Goal: Task Accomplishment & Management: Use online tool/utility

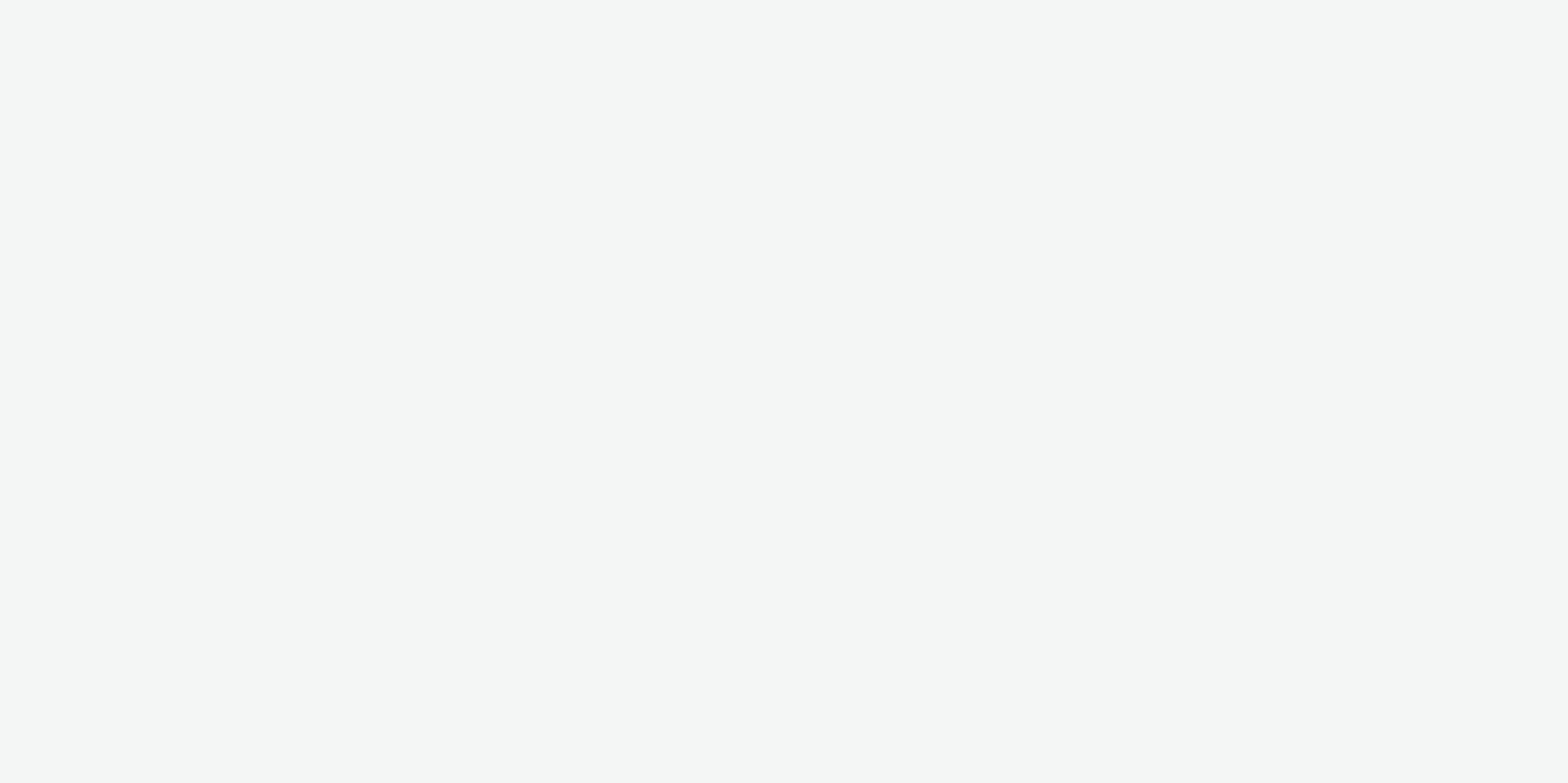
select select "9387901d-a129-43df-b0ef-f9e7dbeb676e"
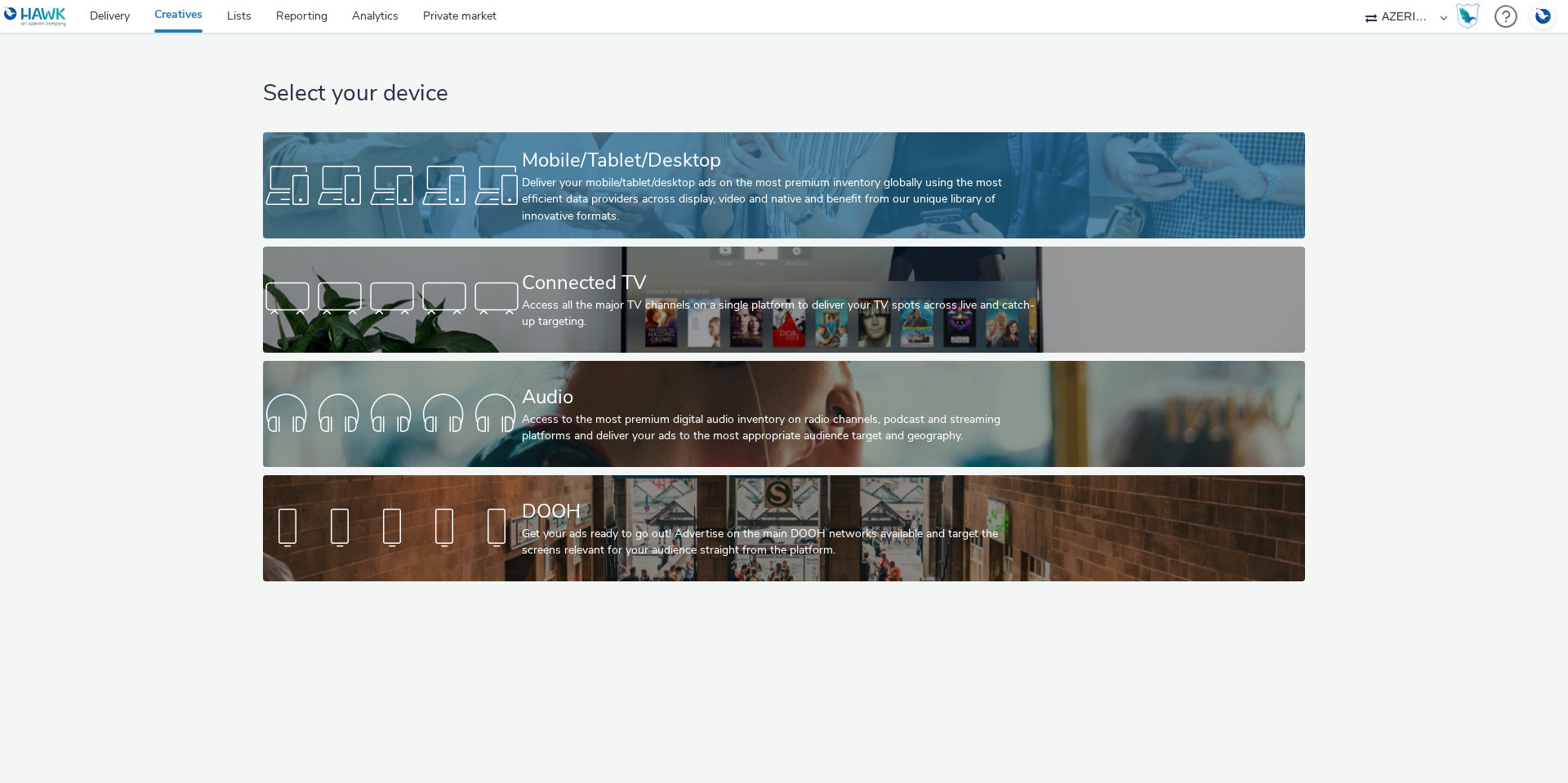
click at [598, 182] on div "Deliver your mobile/tablet/desktop ads on the most premium inventory globally u…" at bounding box center [780, 200] width 518 height 50
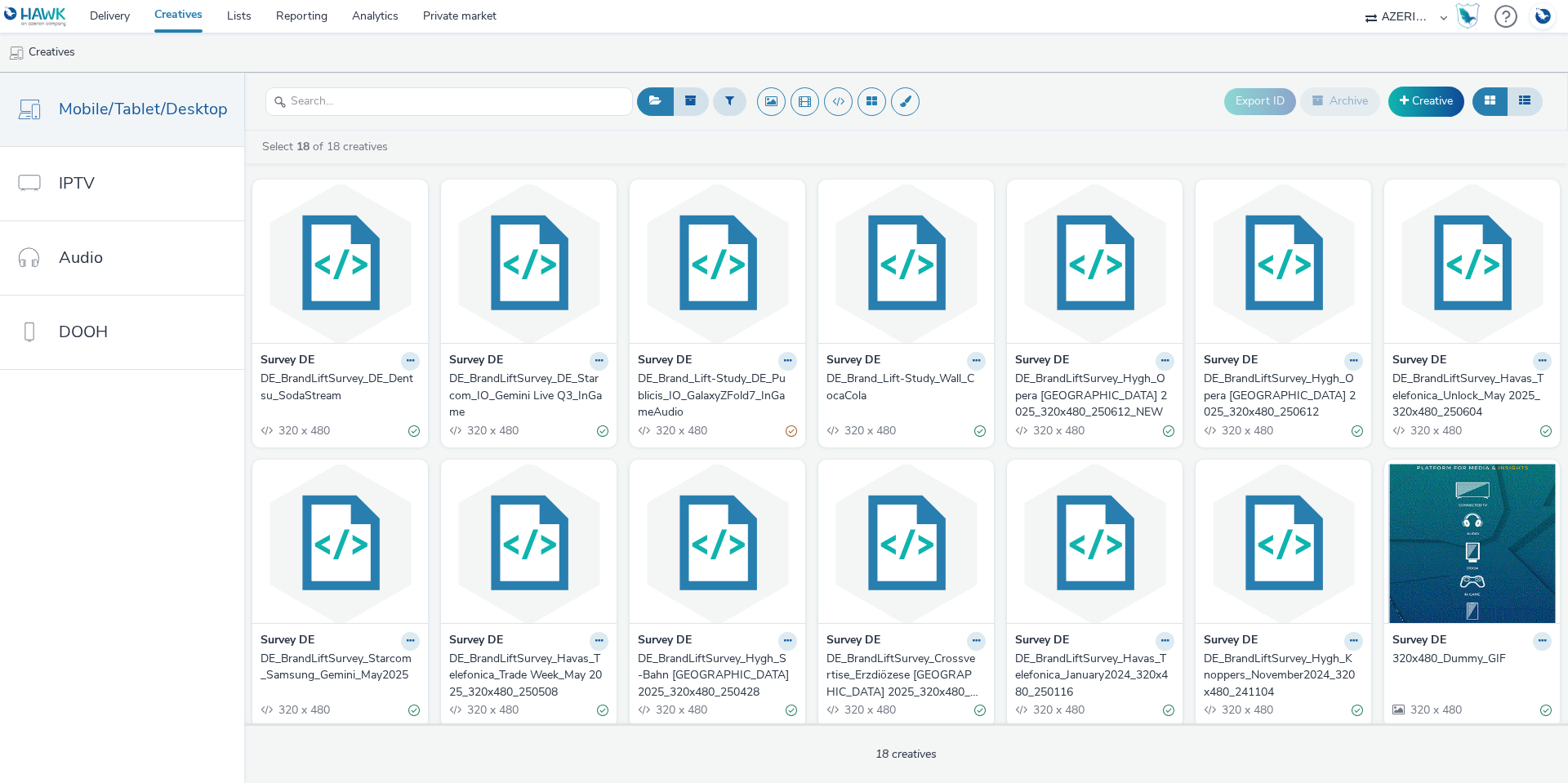
click at [857, 60] on ul "Creatives" at bounding box center [784, 52] width 1568 height 39
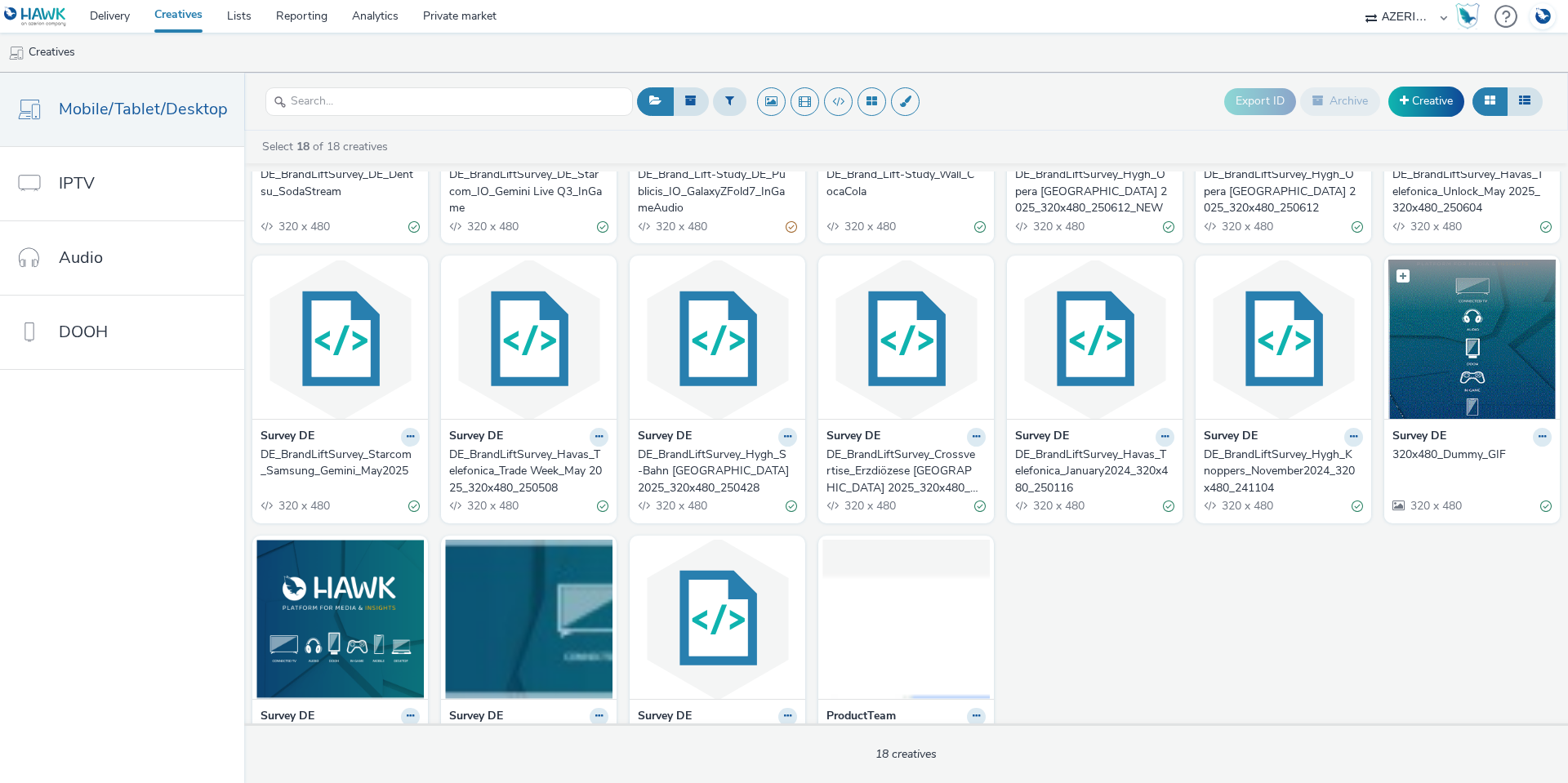
scroll to position [245, 0]
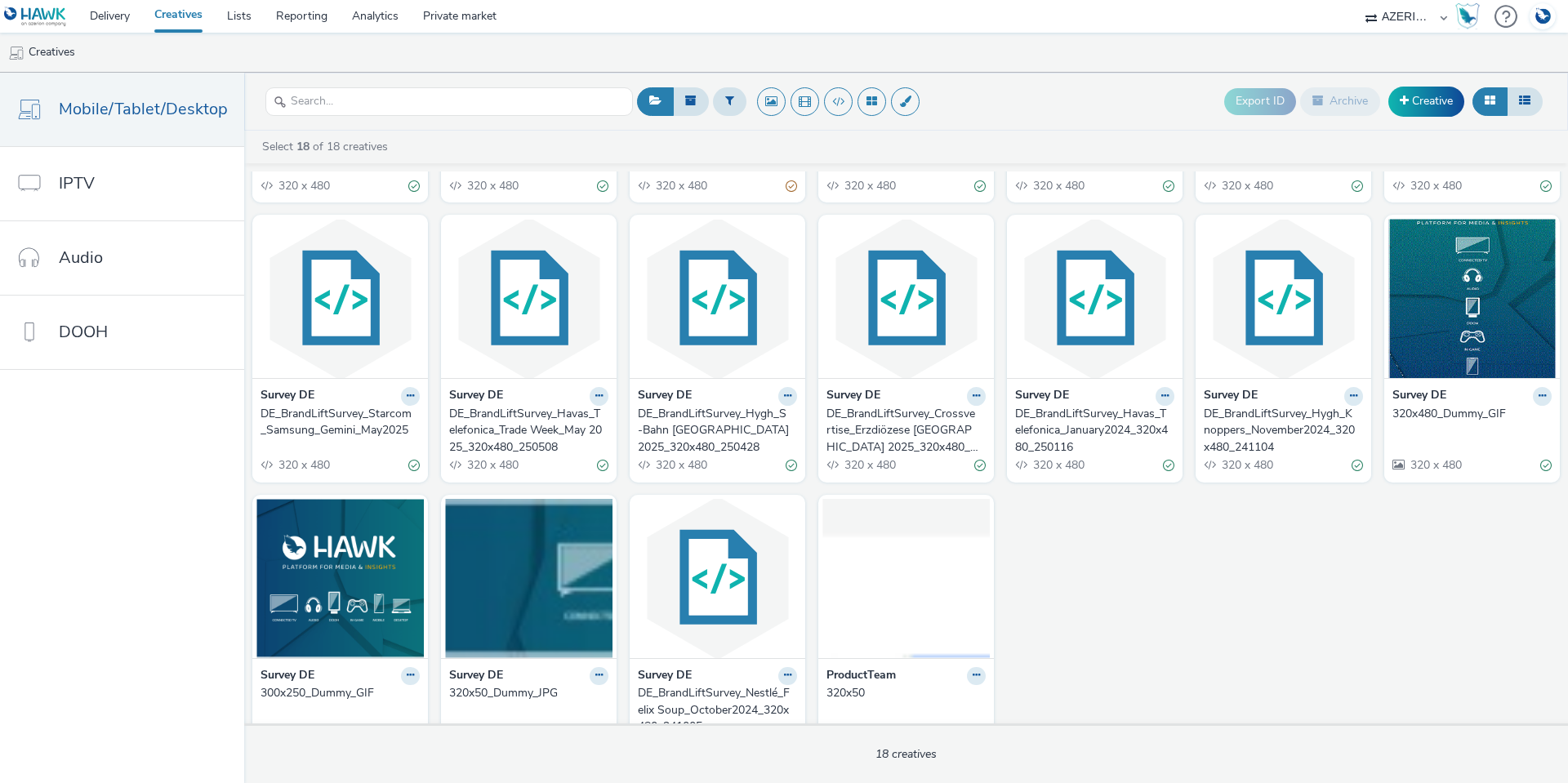
drag, startPoint x: 359, startPoint y: 569, endPoint x: 341, endPoint y: 694, distance: 126.3
click at [341, 694] on div "300x250_Dummy_GIF" at bounding box center [336, 693] width 152 height 16
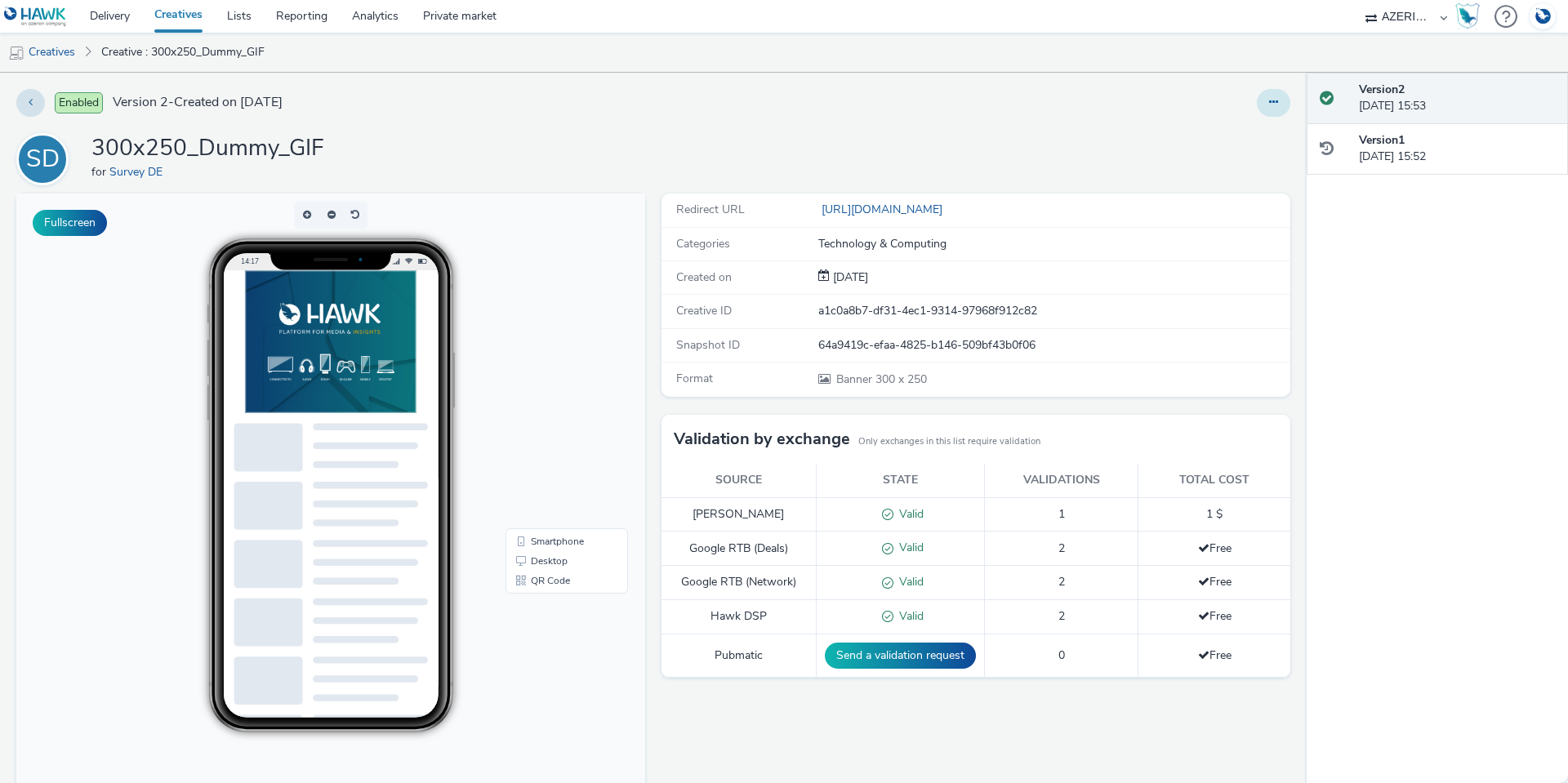
click at [1269, 101] on icon at bounding box center [1273, 102] width 9 height 11
click at [301, 338] on img at bounding box center [330, 342] width 171 height 143
click at [1203, 127] on link "Edit" at bounding box center [1228, 135] width 122 height 33
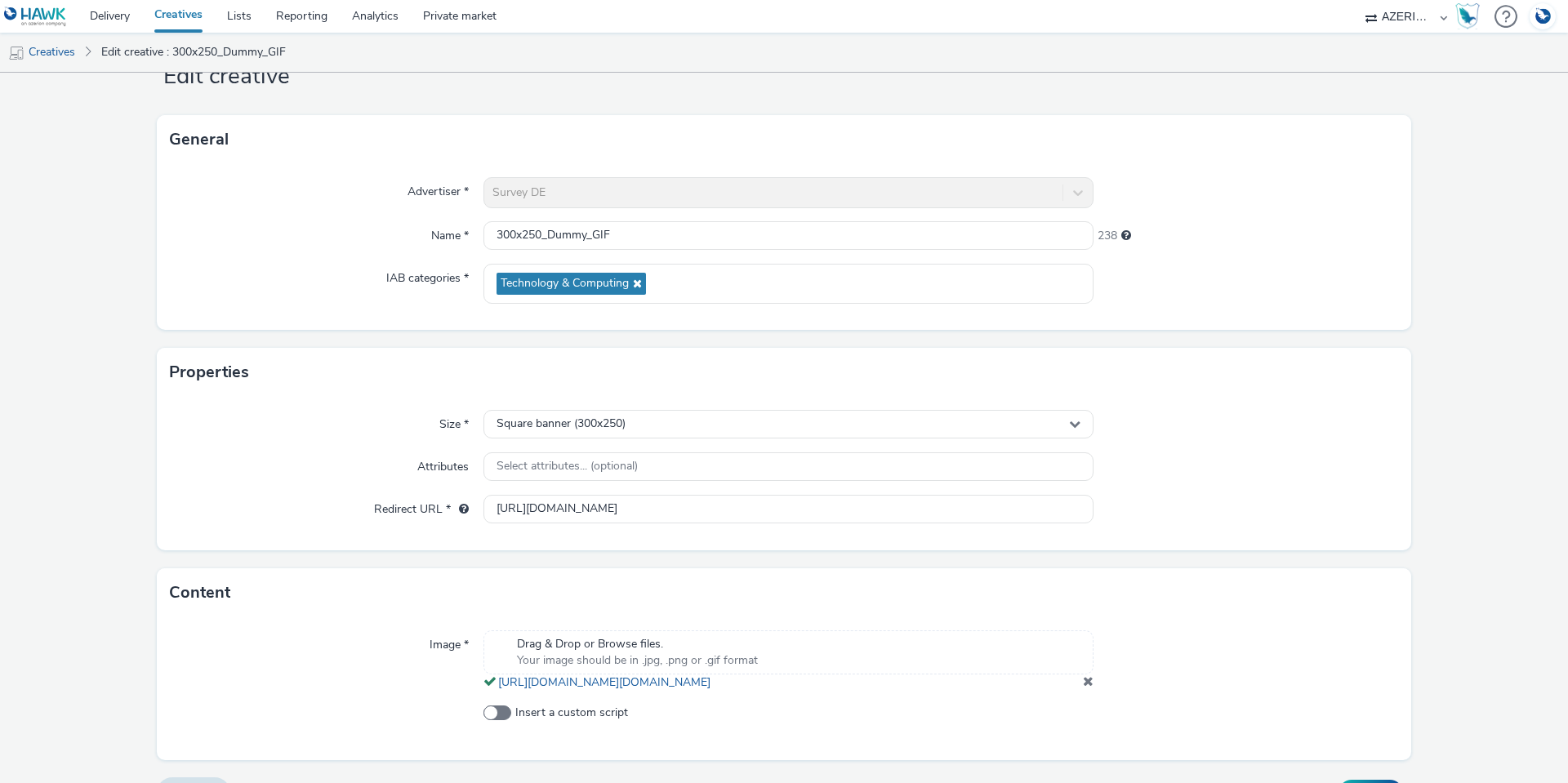
scroll to position [112, 0]
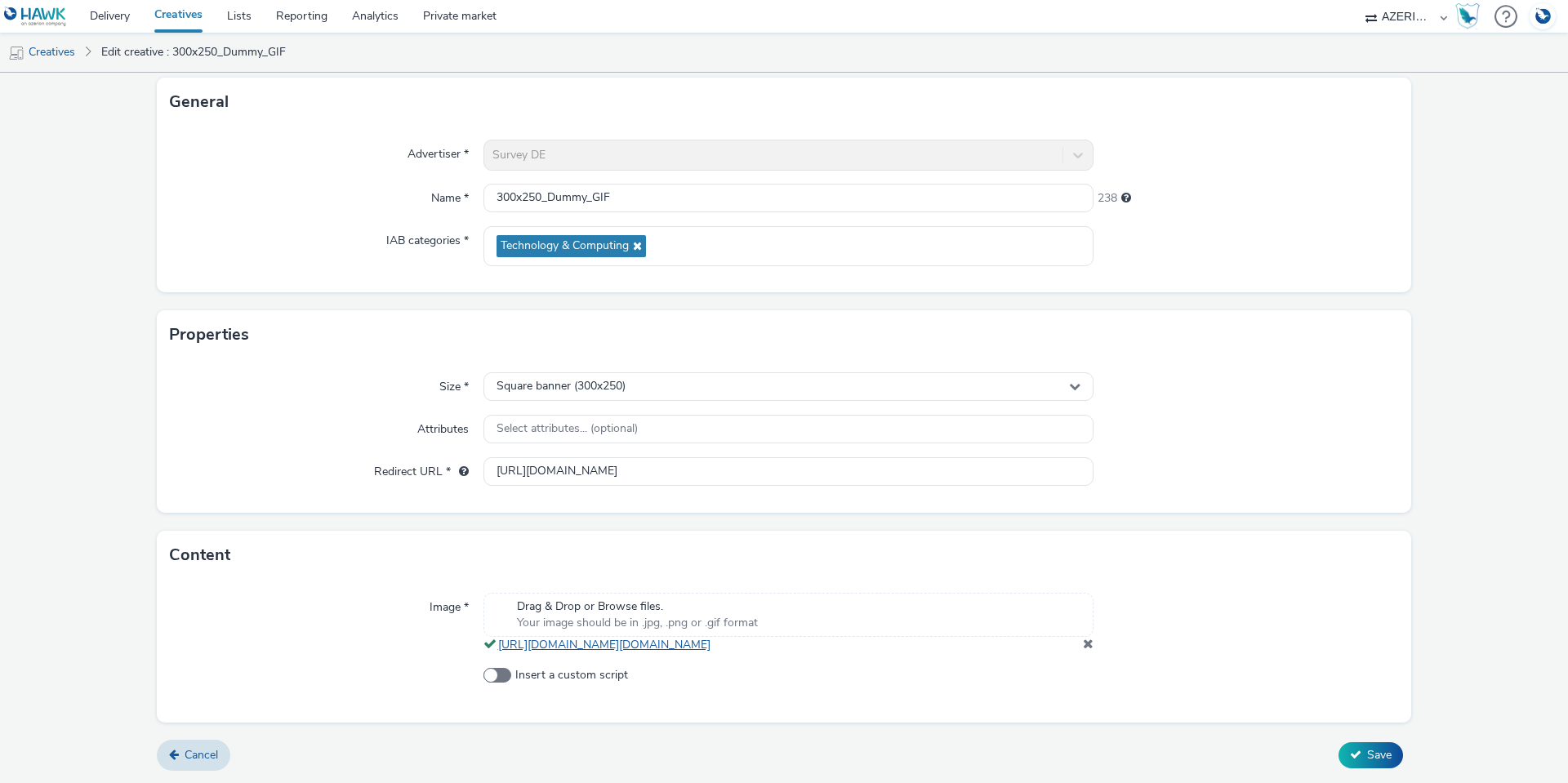
click at [717, 647] on link "[URL][DOMAIN_NAME][DOMAIN_NAME]" at bounding box center [607, 645] width 219 height 15
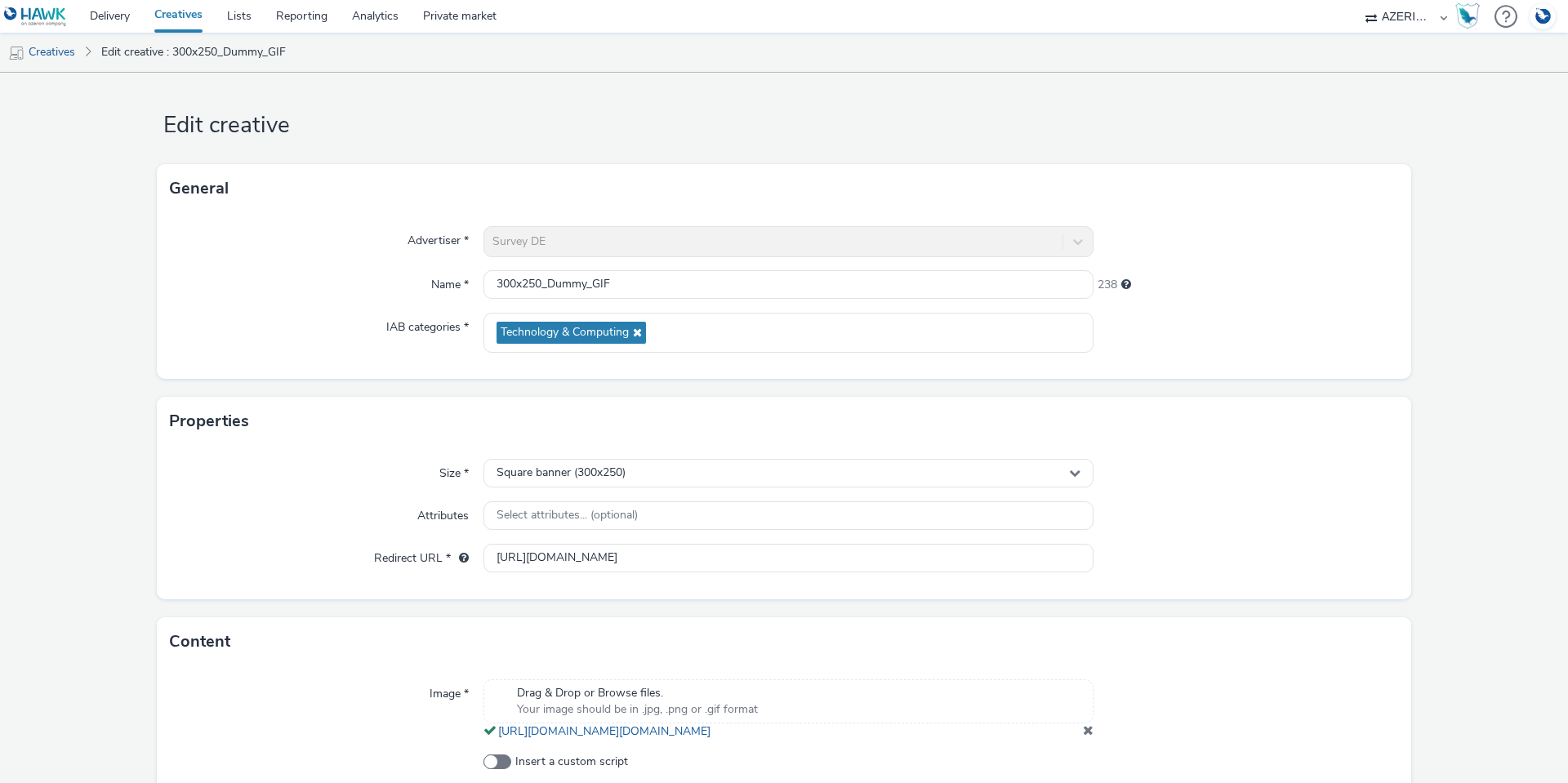
scroll to position [0, 0]
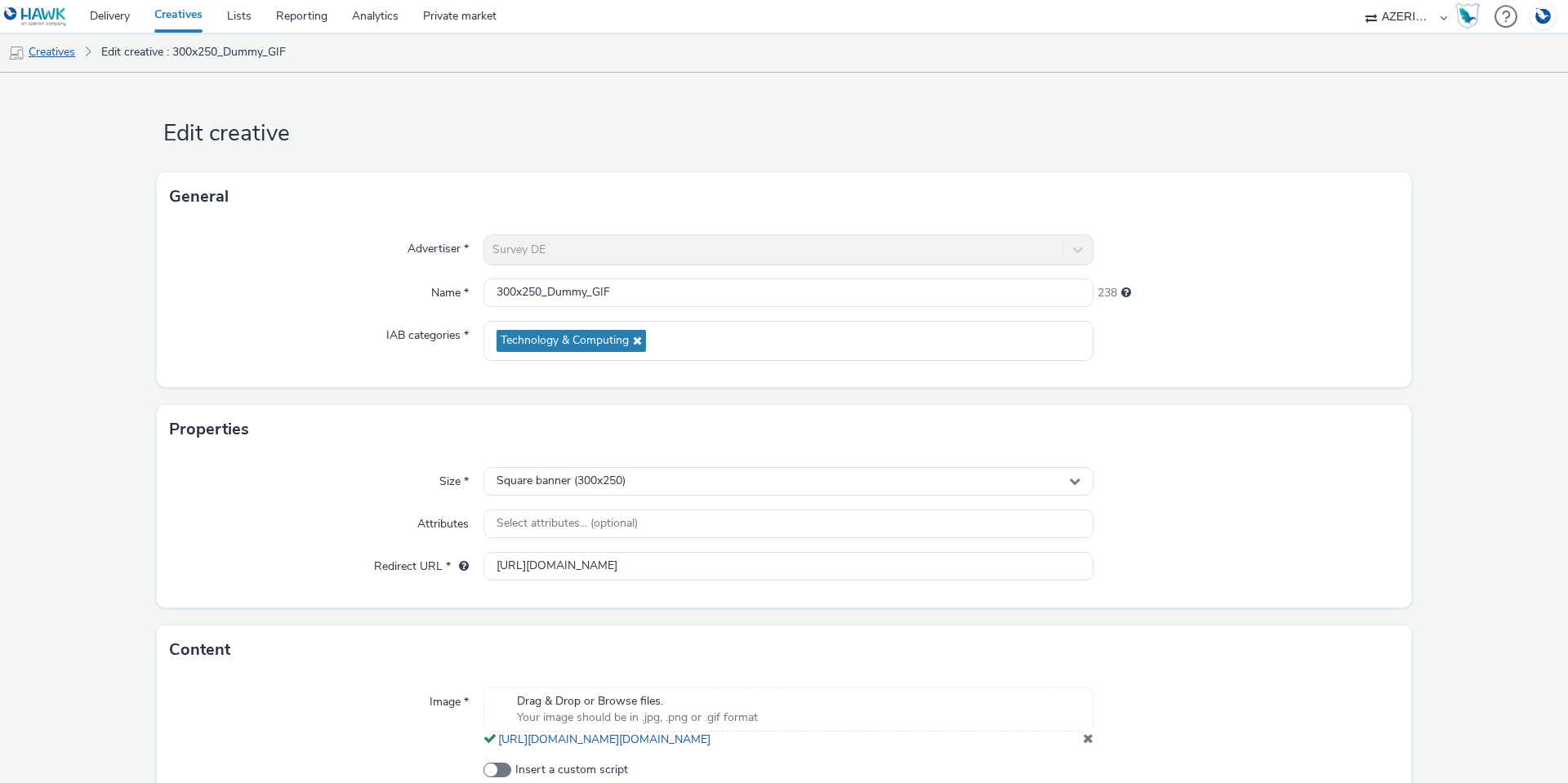
click at [51, 51] on link "Creatives" at bounding box center [42, 52] width 83 height 39
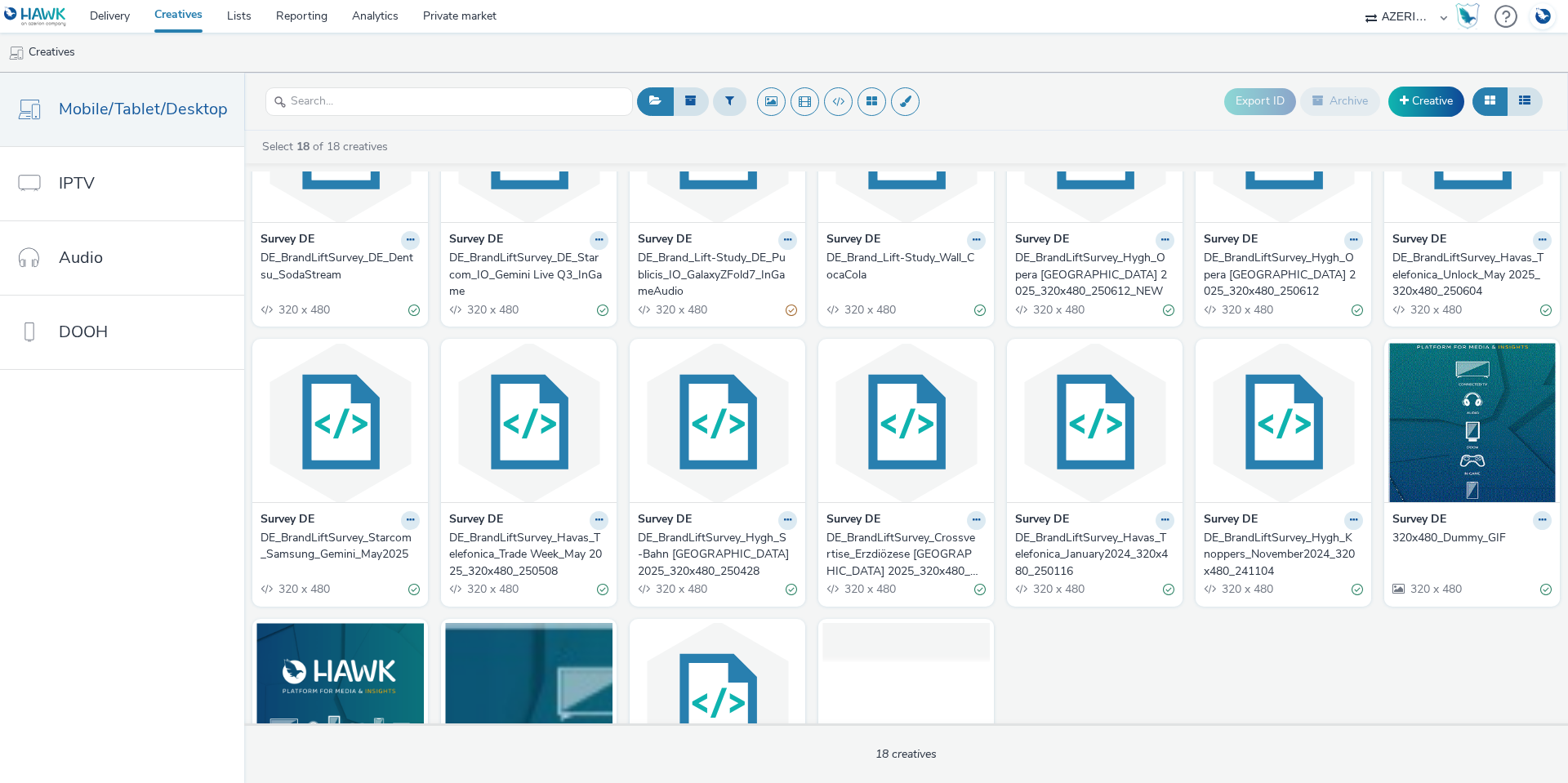
scroll to position [164, 0]
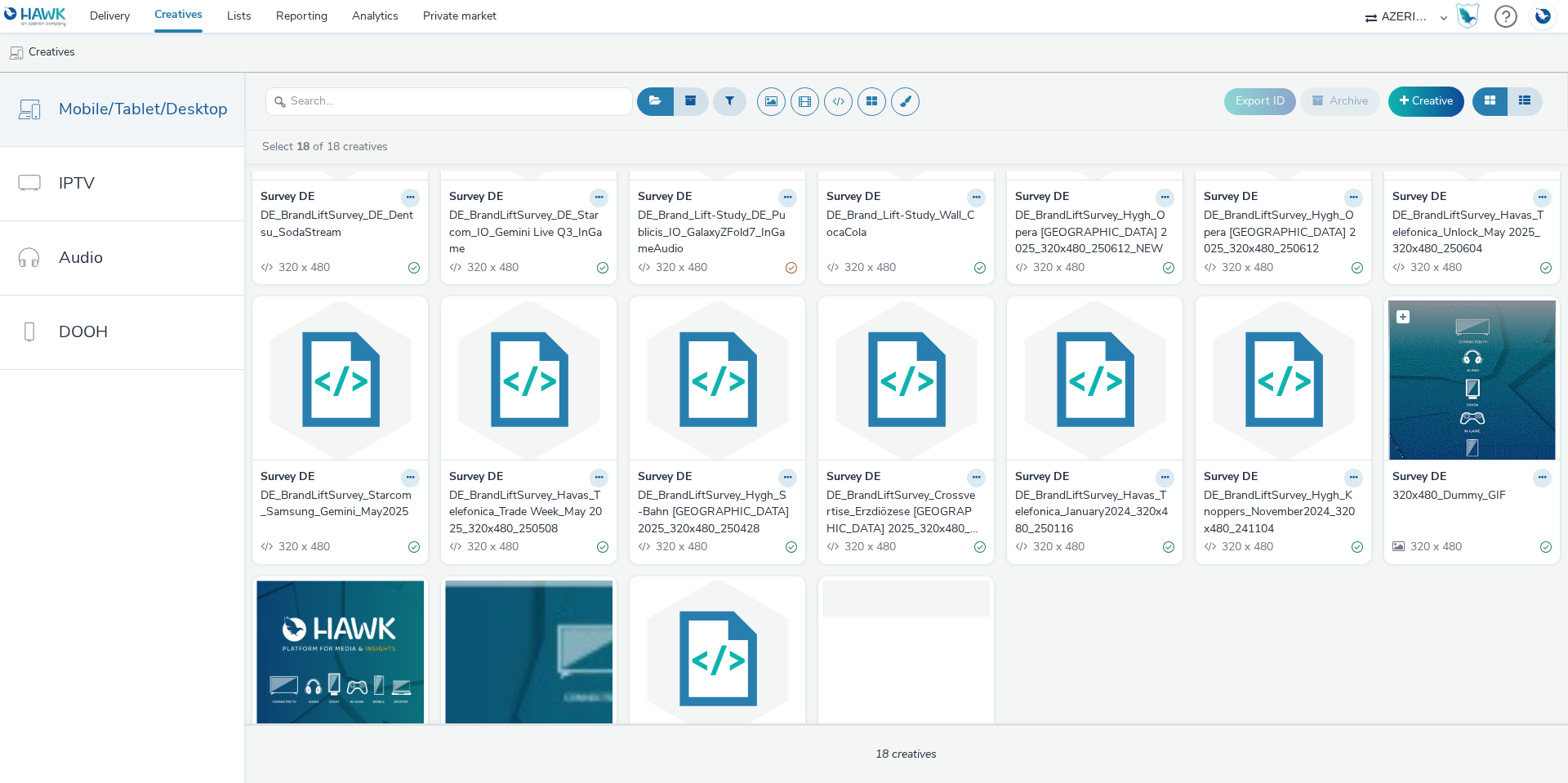
click at [1455, 432] on img at bounding box center [1471, 381] width 167 height 159
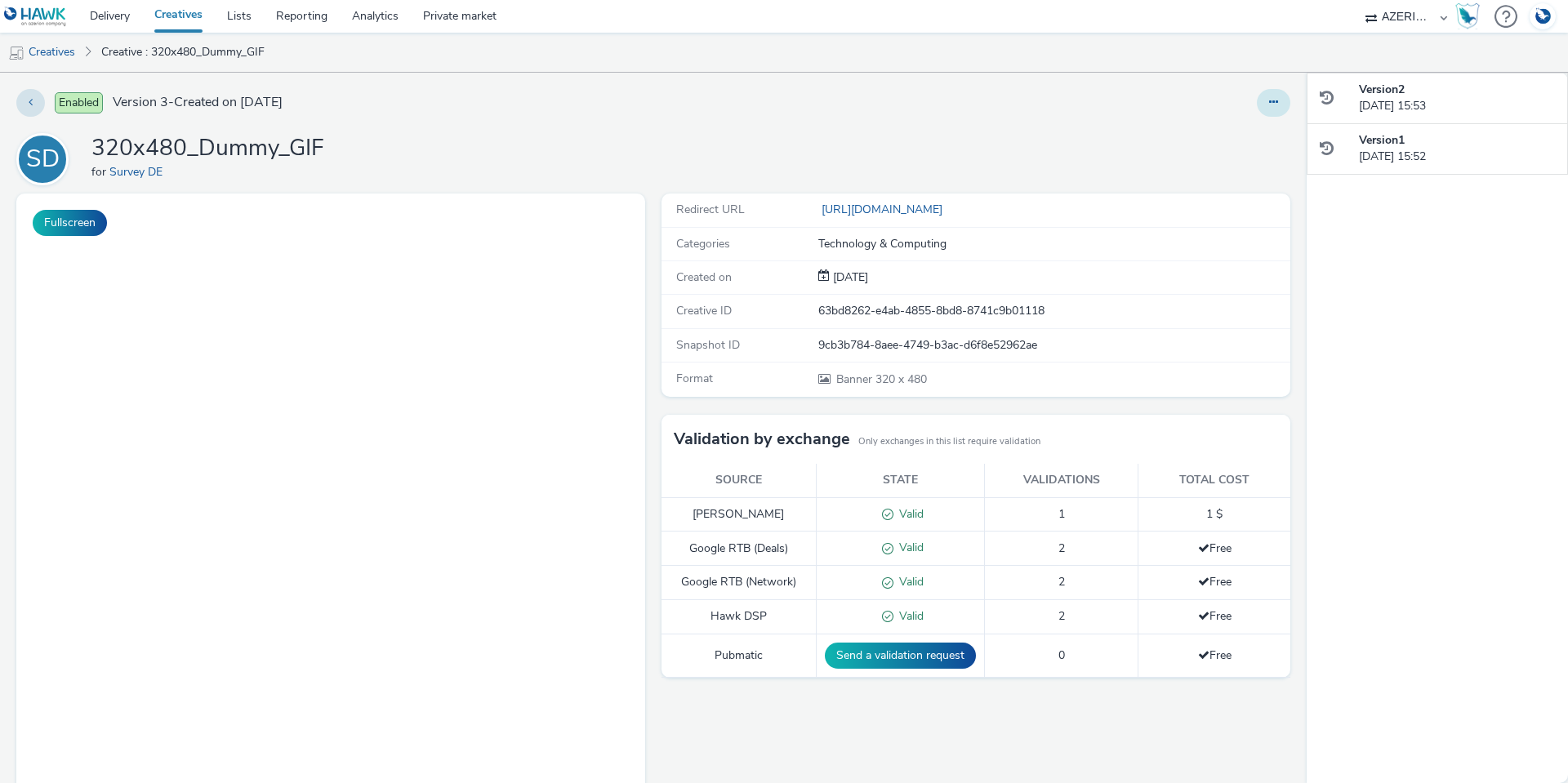
click at [1269, 103] on icon at bounding box center [1273, 102] width 9 height 11
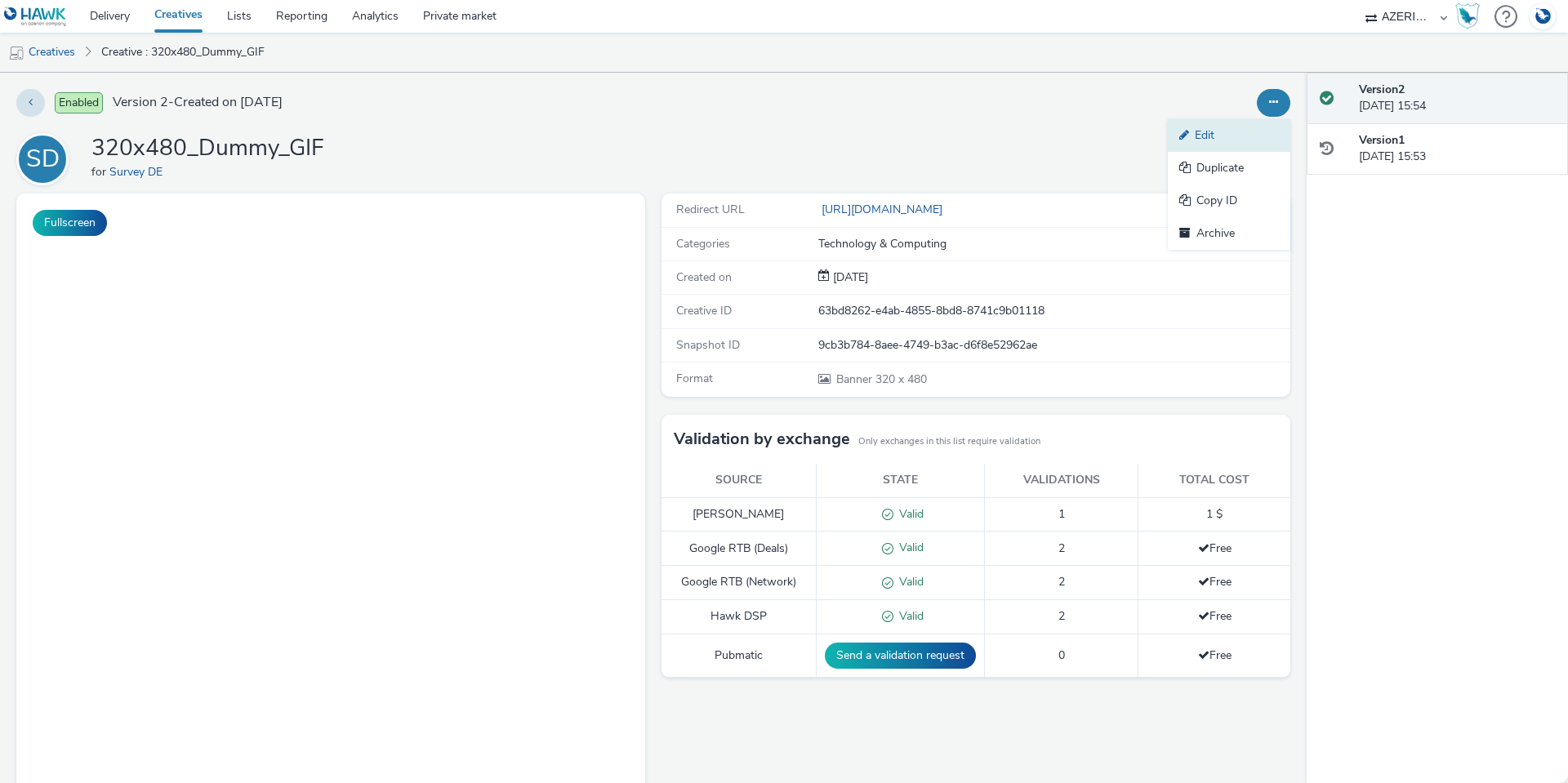
click at [1247, 128] on link "Edit" at bounding box center [1228, 135] width 122 height 33
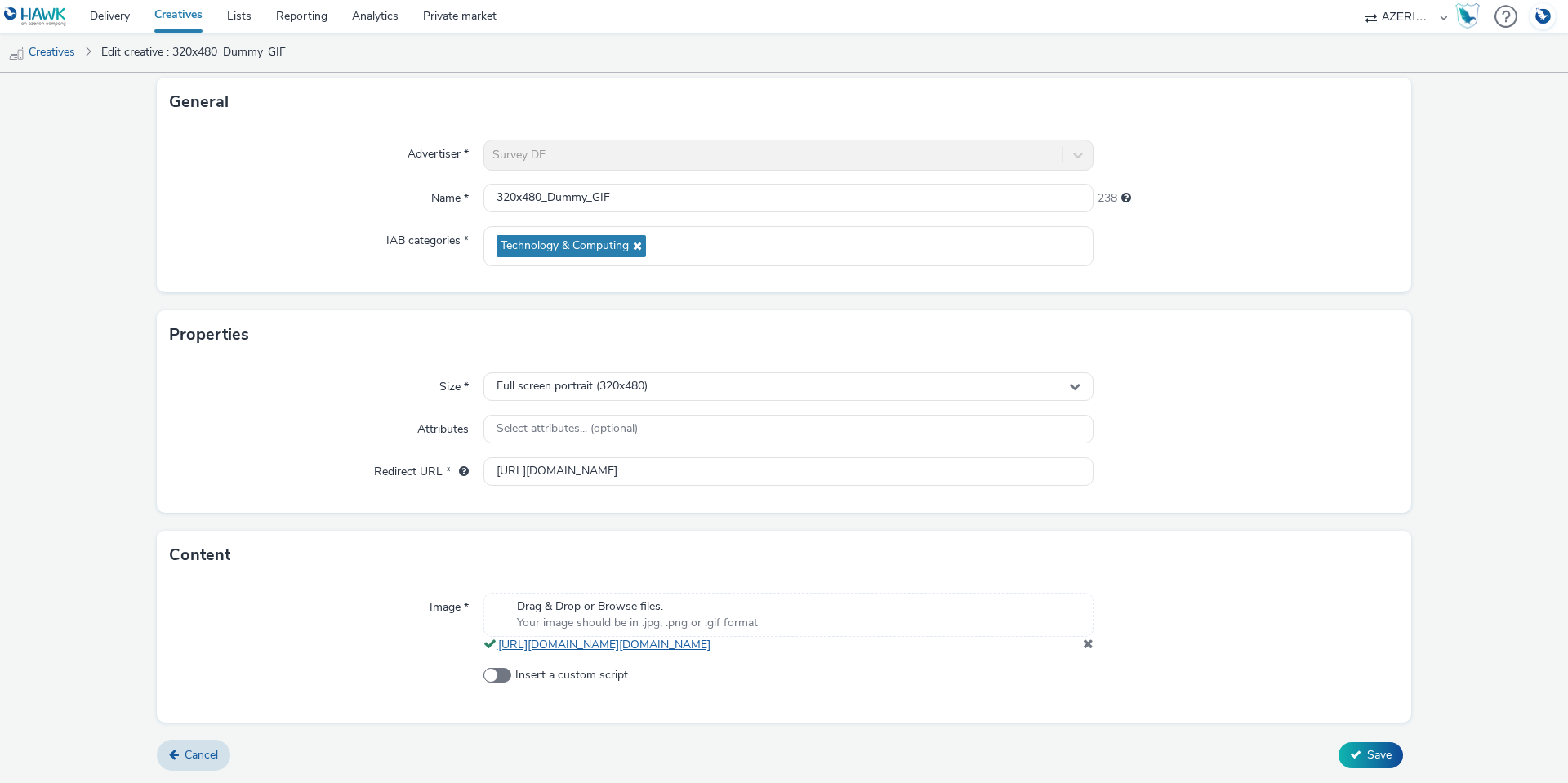
click at [587, 673] on div "Image * Drag & Drop or Browse files. Your image should be in .jpg, .png or .gif…" at bounding box center [784, 651] width 1254 height 142
click at [584, 639] on link "[URL][DOMAIN_NAME][DOMAIN_NAME]" at bounding box center [607, 645] width 219 height 15
click at [187, 755] on span "Cancel" at bounding box center [201, 756] width 33 height 15
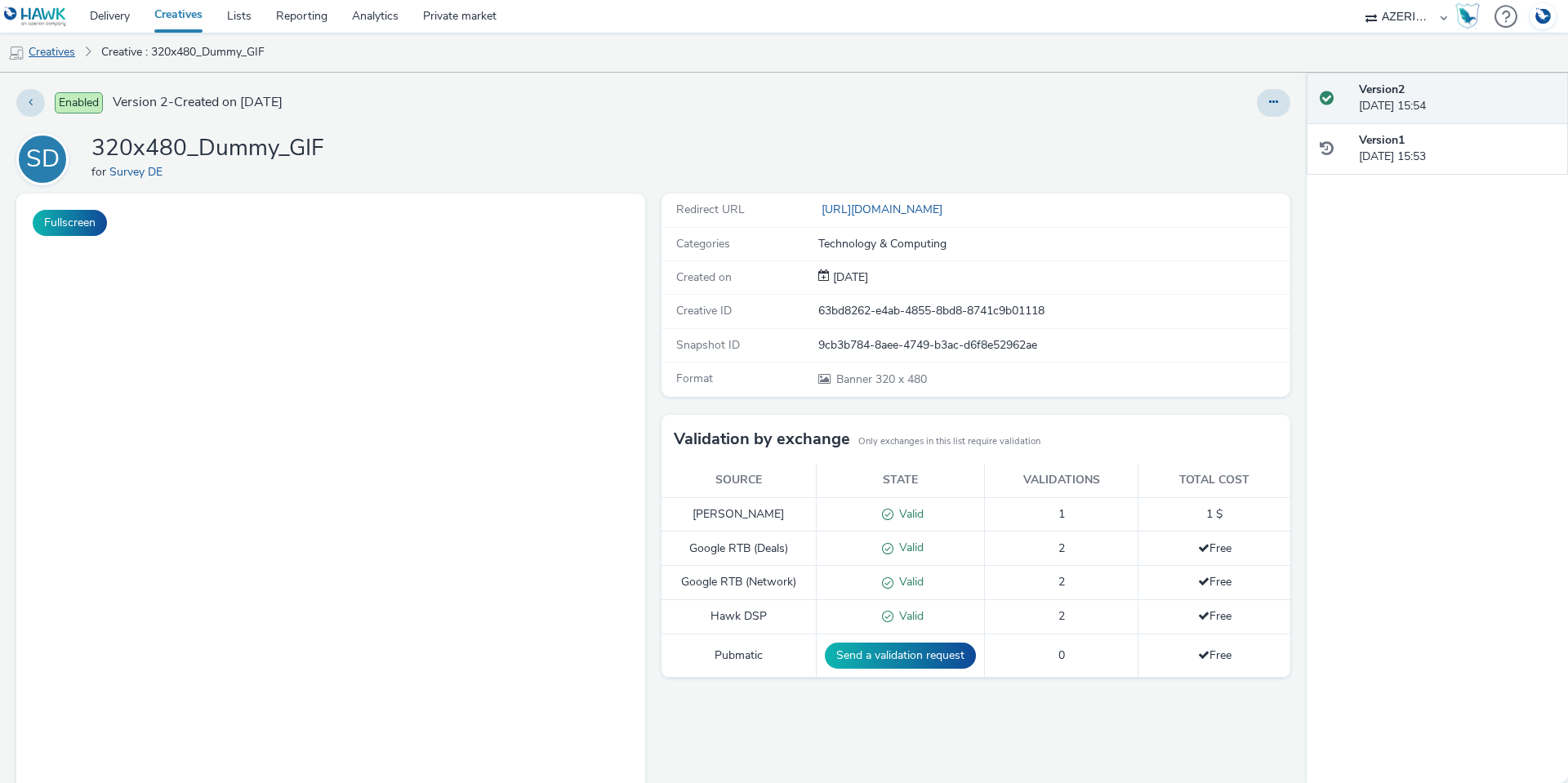
drag, startPoint x: 60, startPoint y: 30, endPoint x: 57, endPoint y: 40, distance: 10.4
click at [60, 30] on link at bounding box center [39, 16] width 78 height 33
click at [56, 44] on link "Creatives" at bounding box center [42, 52] width 83 height 39
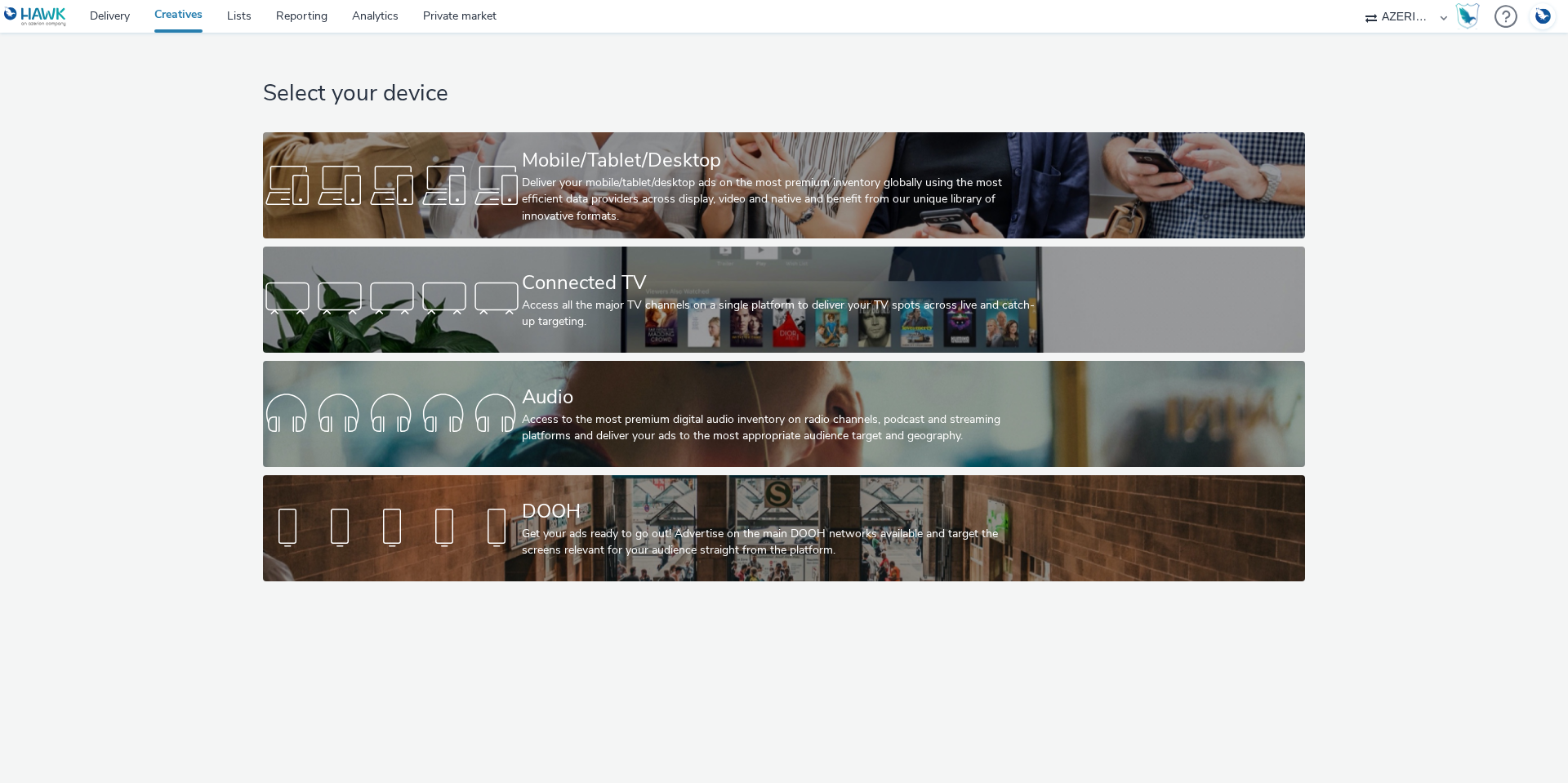
select select "9387901d-a129-43df-b0ef-f9e7dbeb676e"
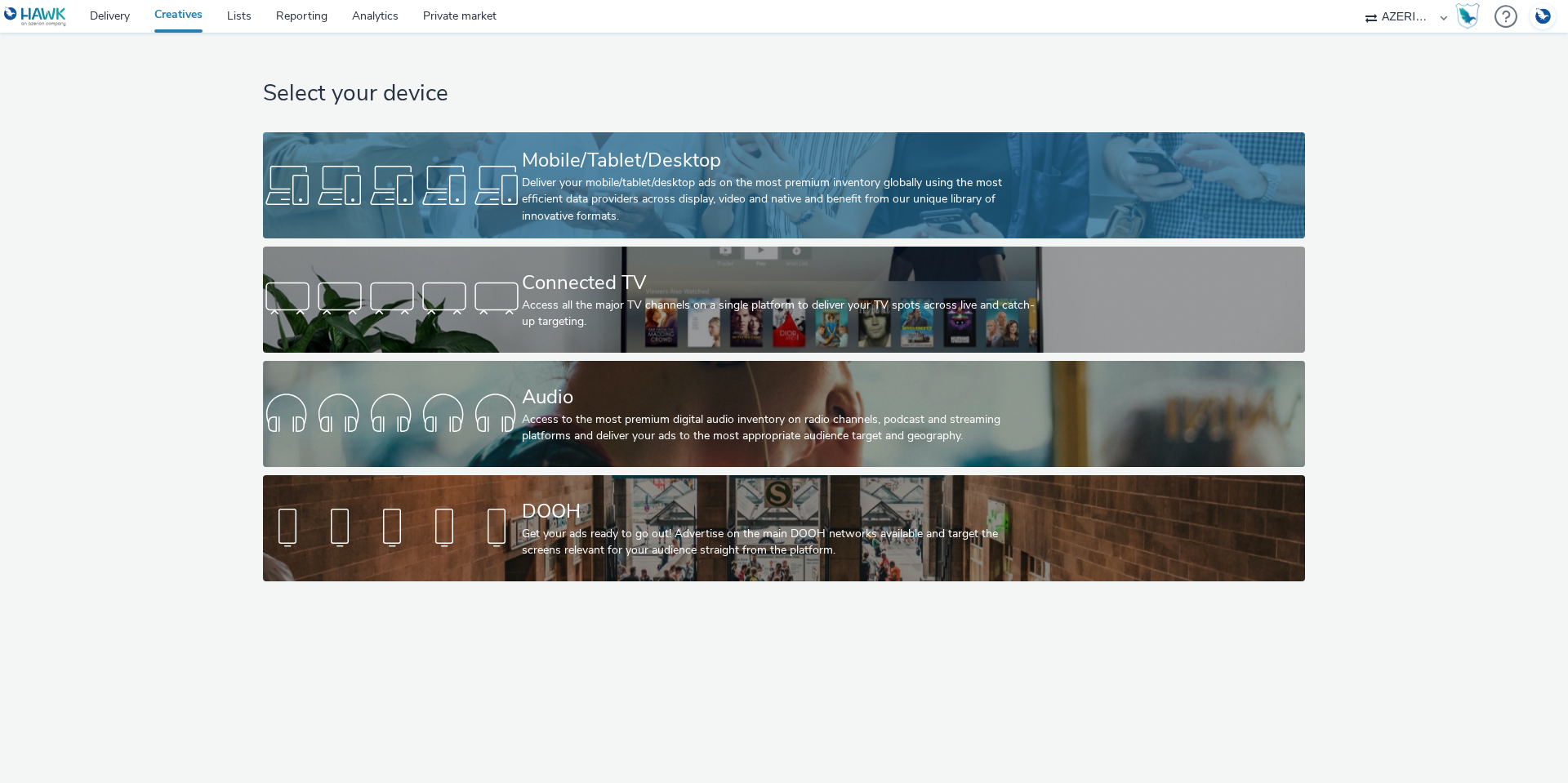
click at [706, 178] on div "Deliver your mobile/tablet/desktop ads on the most premium inventory globally u…" at bounding box center [780, 200] width 518 height 50
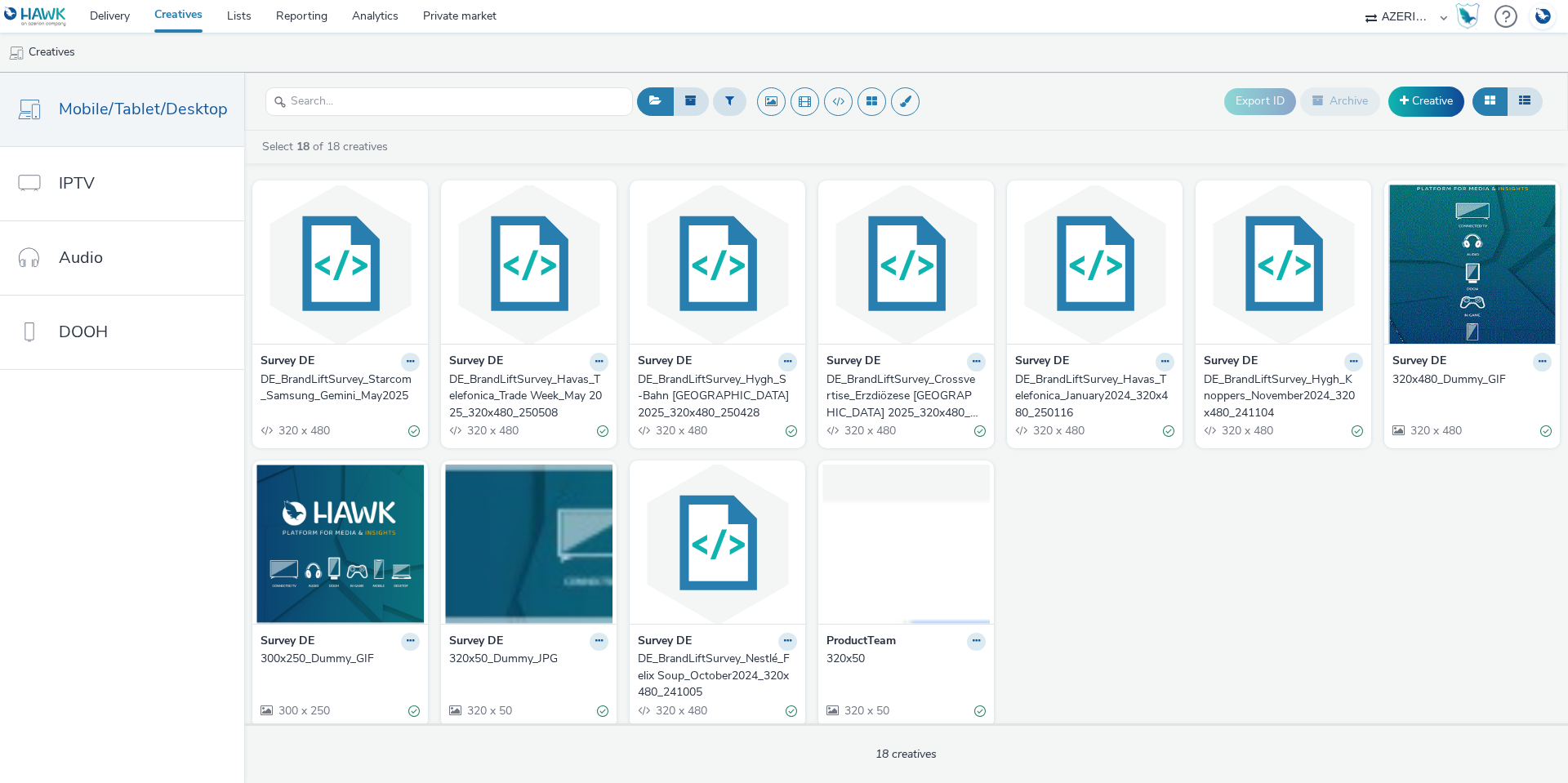
scroll to position [291, 0]
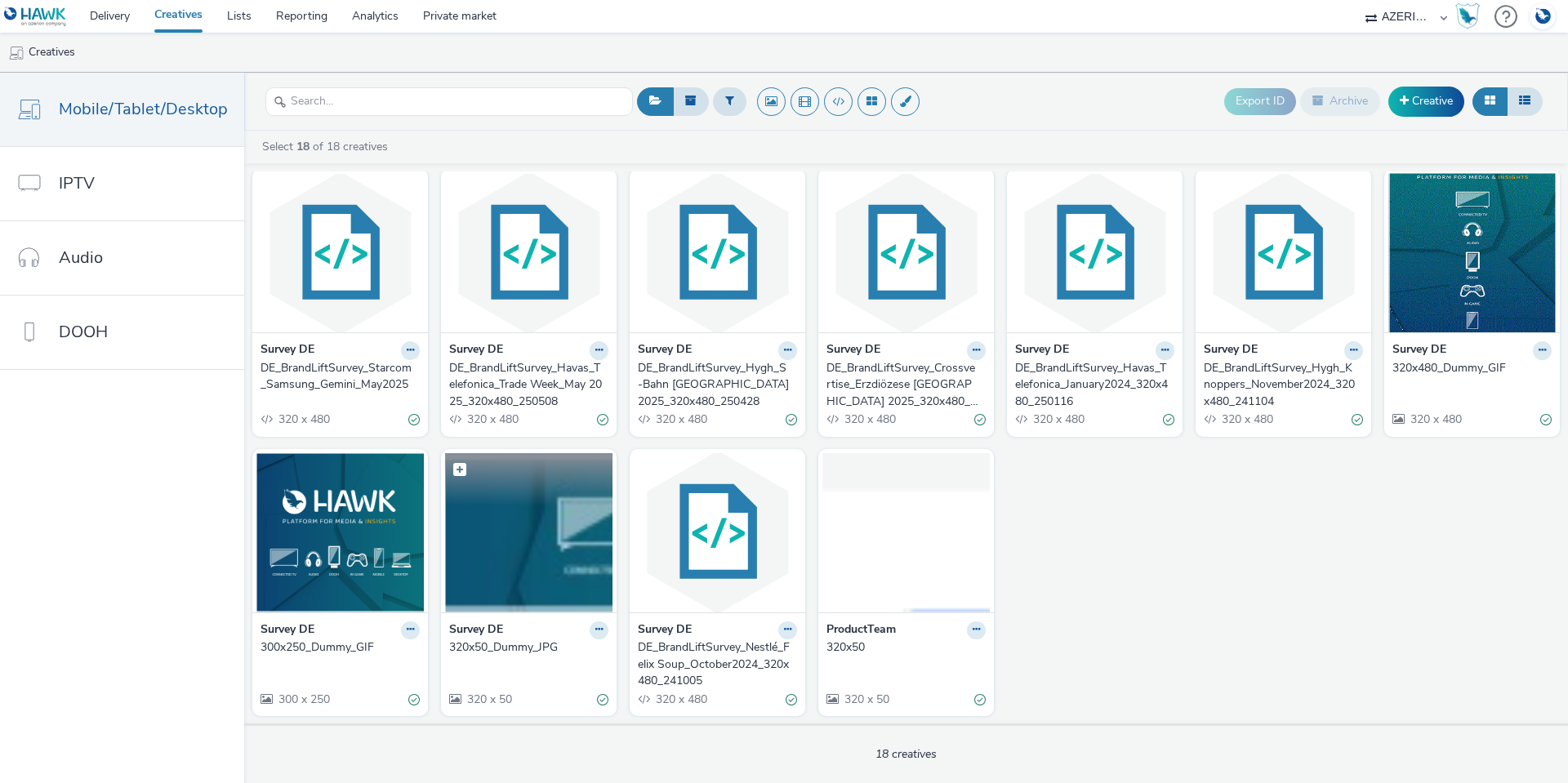
click at [468, 533] on img at bounding box center [528, 533] width 167 height 159
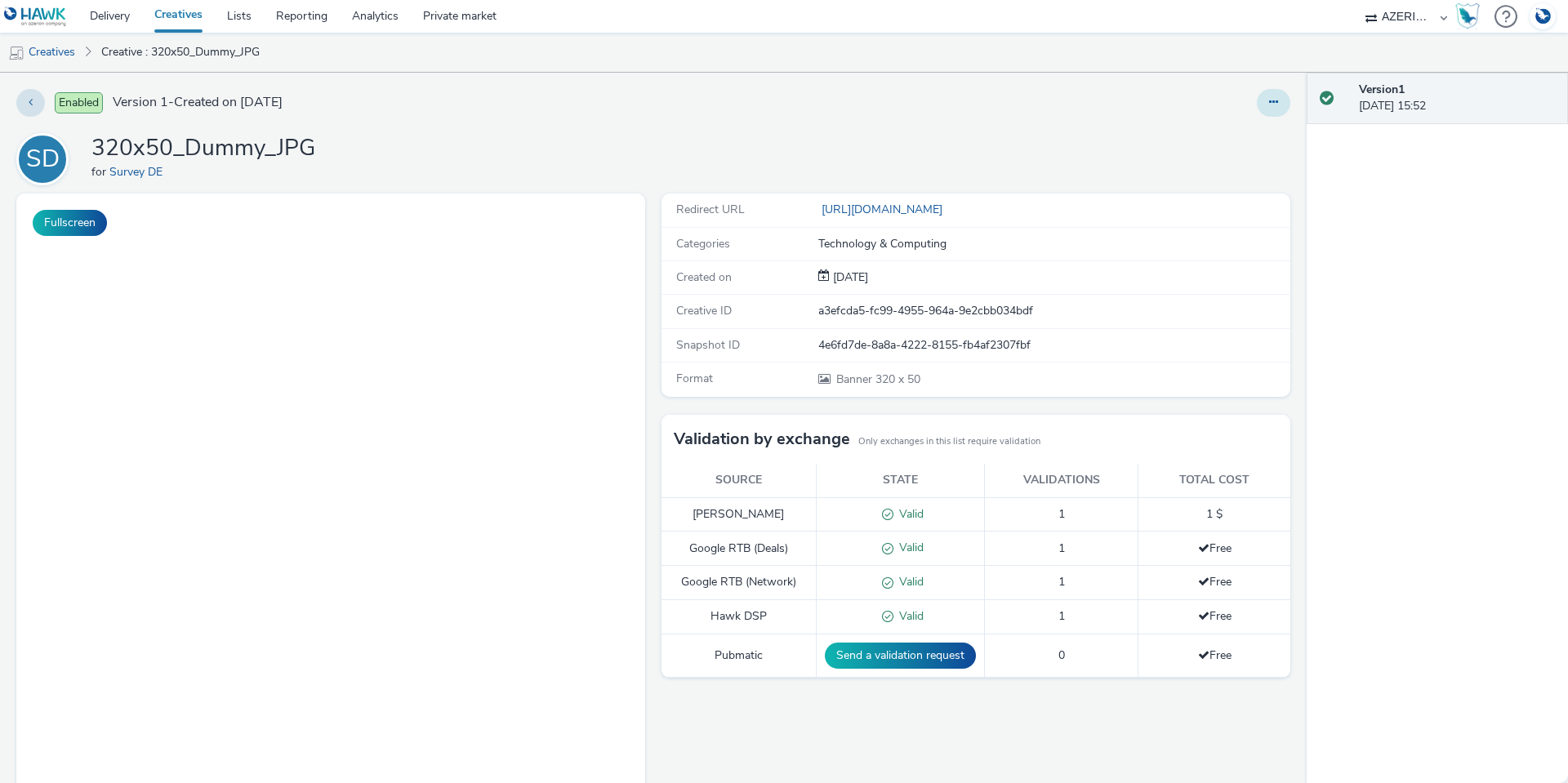
click at [1269, 103] on icon at bounding box center [1273, 102] width 9 height 11
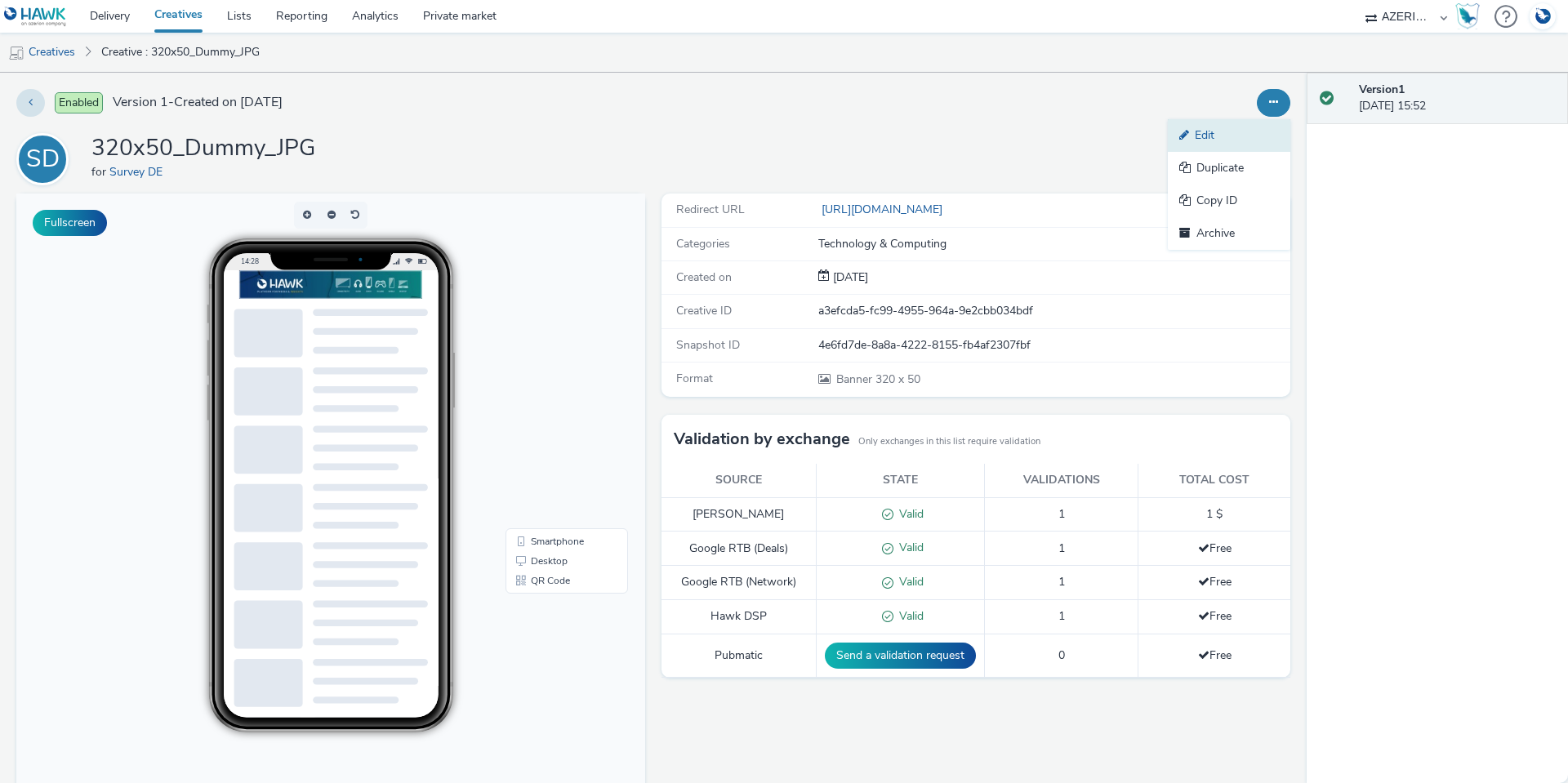
click at [1243, 141] on link "Edit" at bounding box center [1228, 135] width 122 height 33
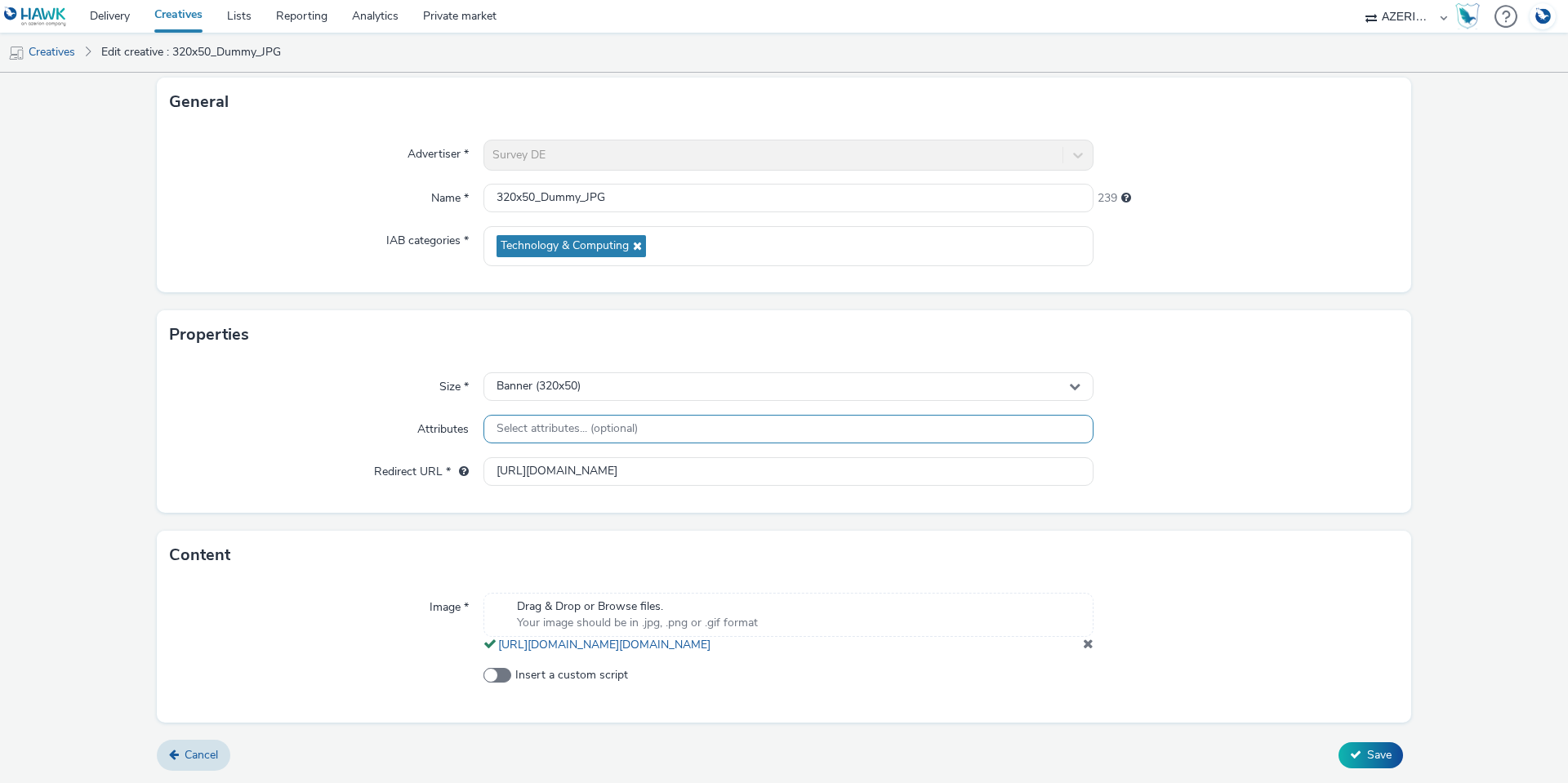
scroll to position [112, 0]
click at [645, 645] on link "https://tabmo-cdn.s3.eu-west-1.amazonaws.com/hawk.tabmo.io/organizations/95fd95…" at bounding box center [607, 645] width 219 height 15
click at [75, 283] on form "Edit creative General Advertiser * Survey DE Name * 320x50_Dummy_JPG 239 IAB ca…" at bounding box center [784, 381] width 1568 height 806
